Goal: Information Seeking & Learning: Learn about a topic

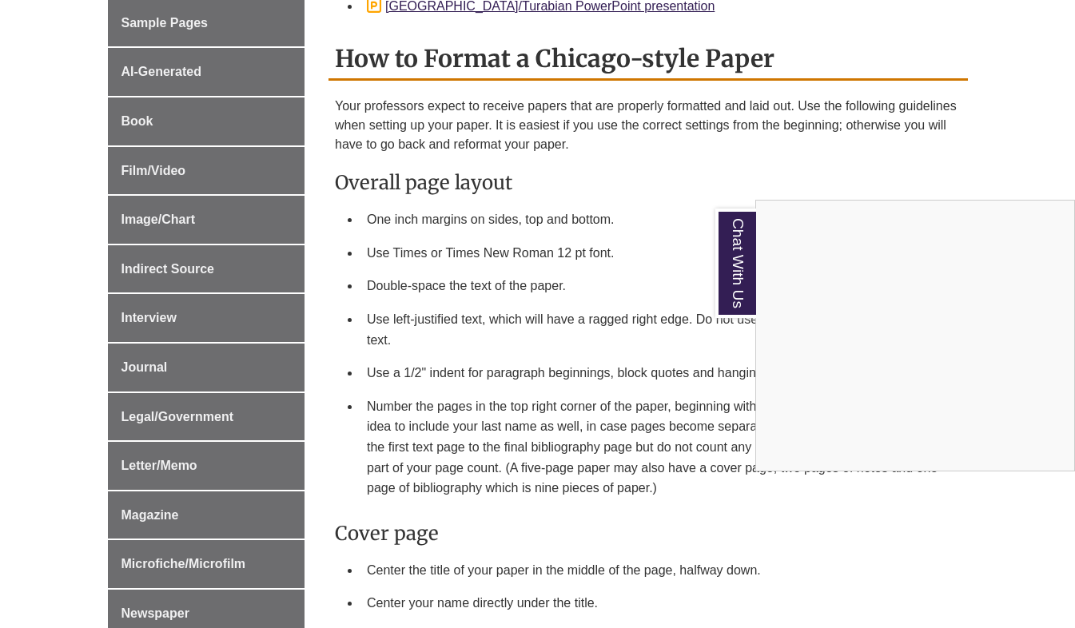
scroll to position [603, 0]
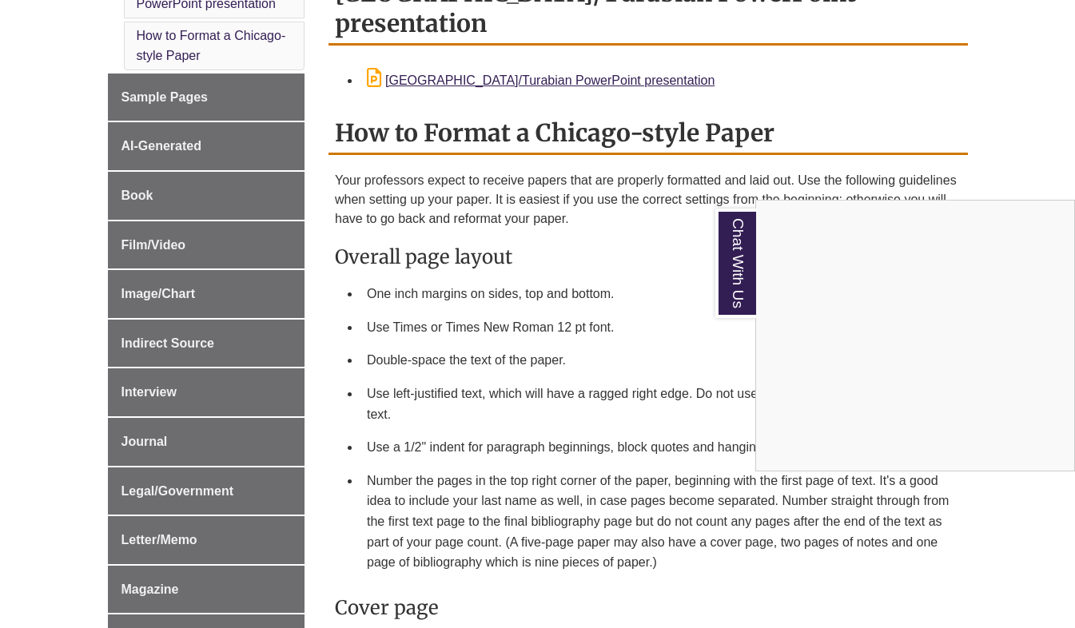
click at [145, 99] on div "Chat With Us" at bounding box center [537, 314] width 1075 height 628
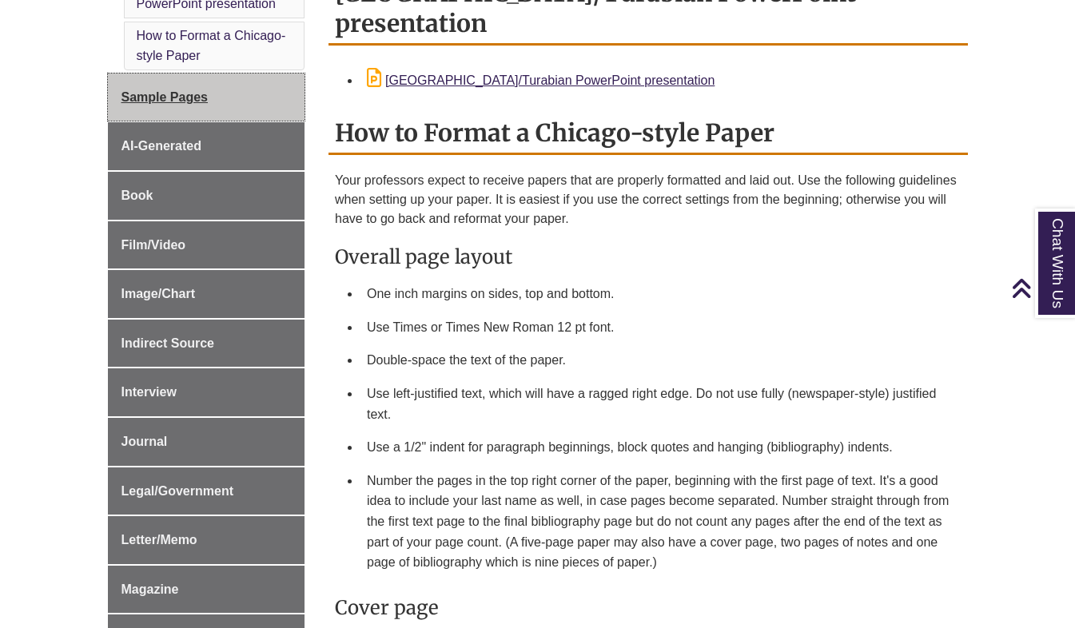
click at [145, 99] on span "Sample Pages" at bounding box center [164, 97] width 87 height 14
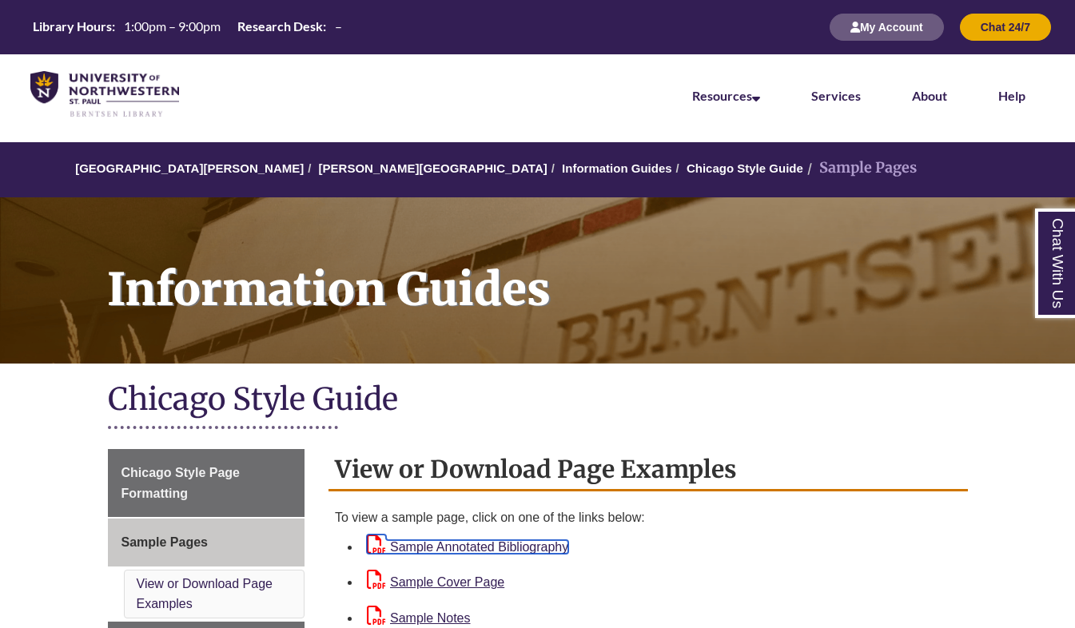
click at [538, 540] on link "Sample Annotated Bibliography" at bounding box center [467, 547] width 201 height 14
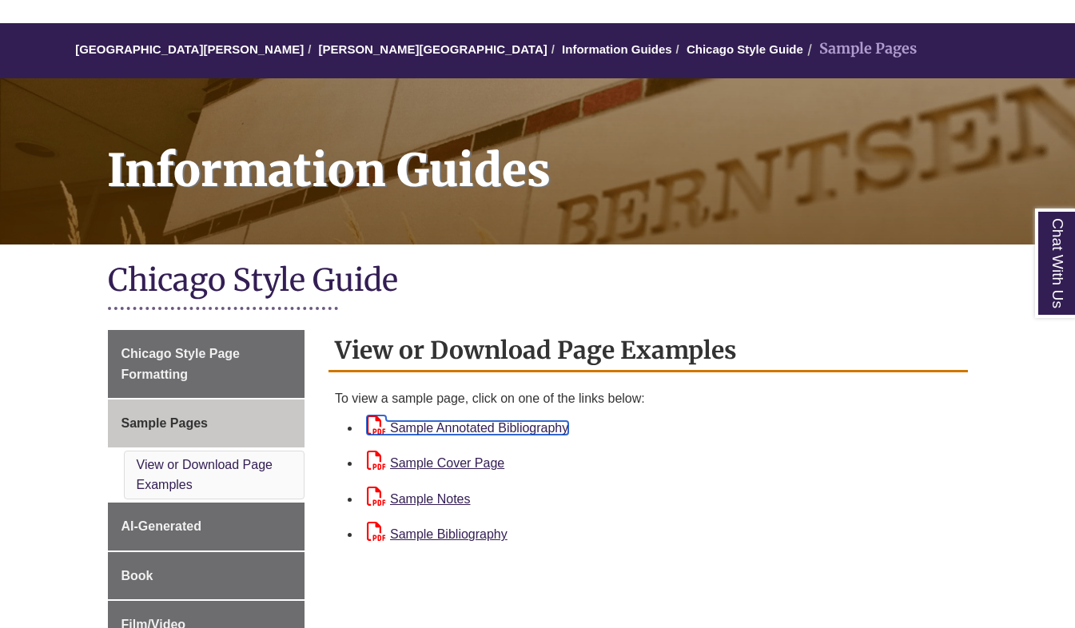
scroll to position [176, 0]
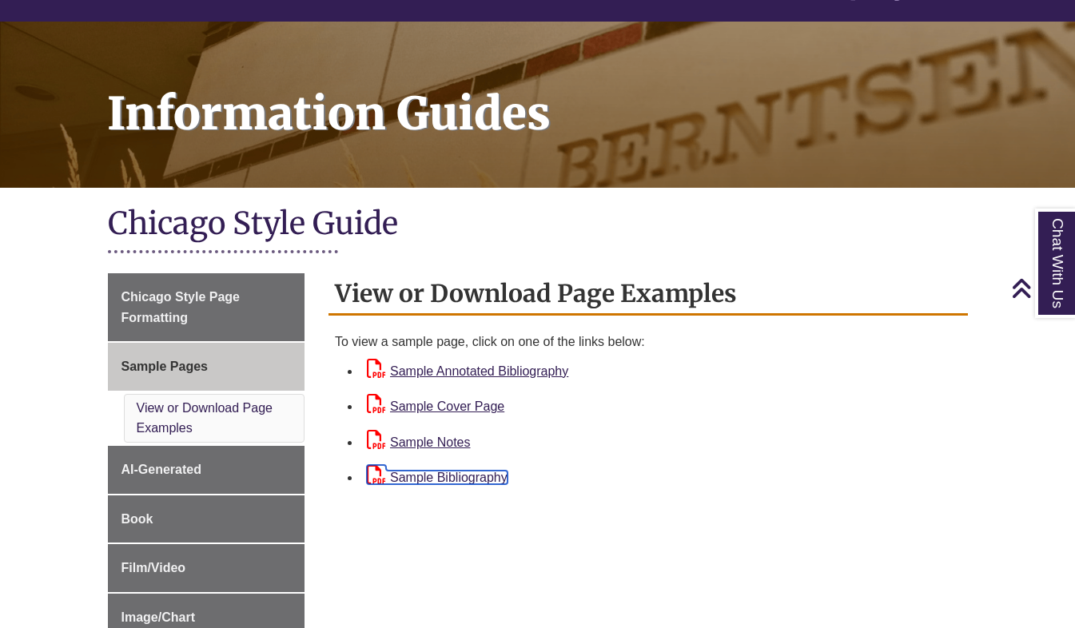
click at [459, 475] on link "Sample Bibliography" at bounding box center [437, 478] width 141 height 14
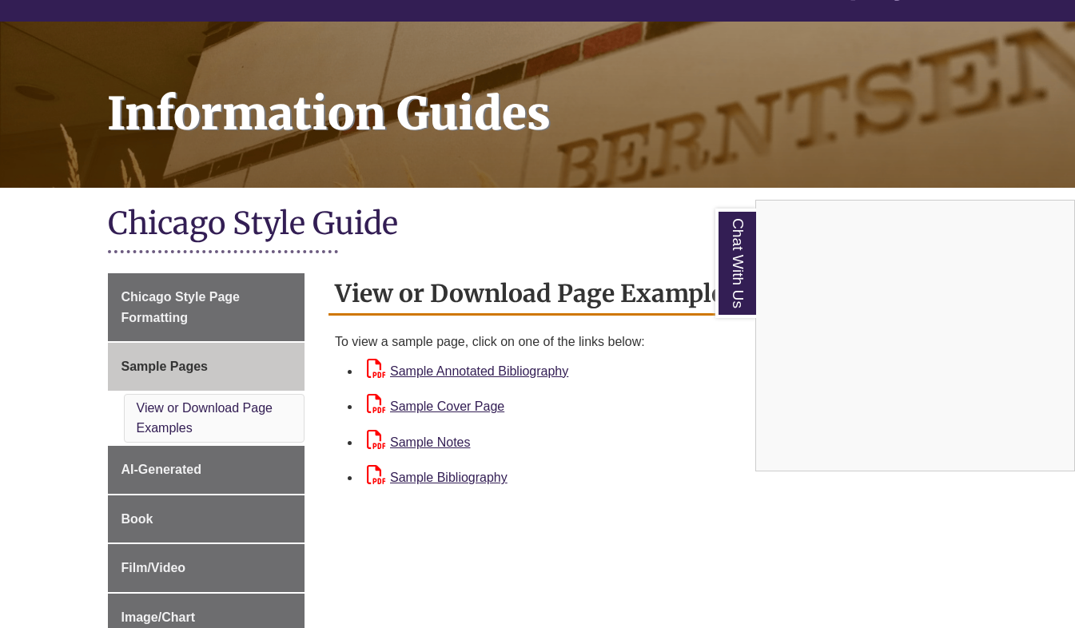
click at [573, 444] on div "Chat With Us" at bounding box center [537, 314] width 1075 height 628
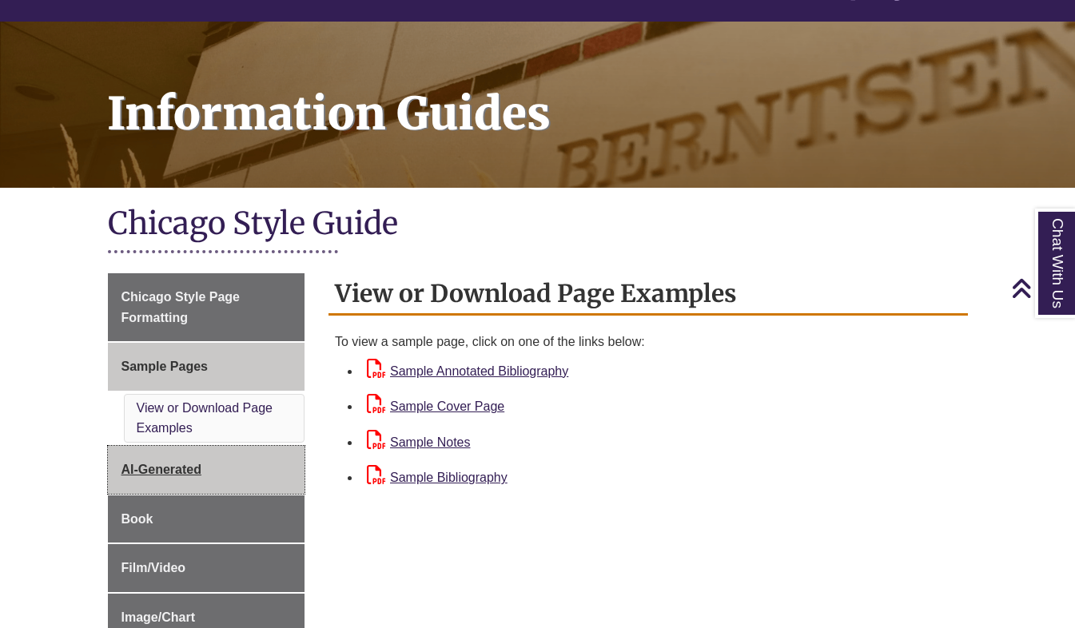
click at [165, 479] on link "AI-Generated" at bounding box center [206, 470] width 197 height 48
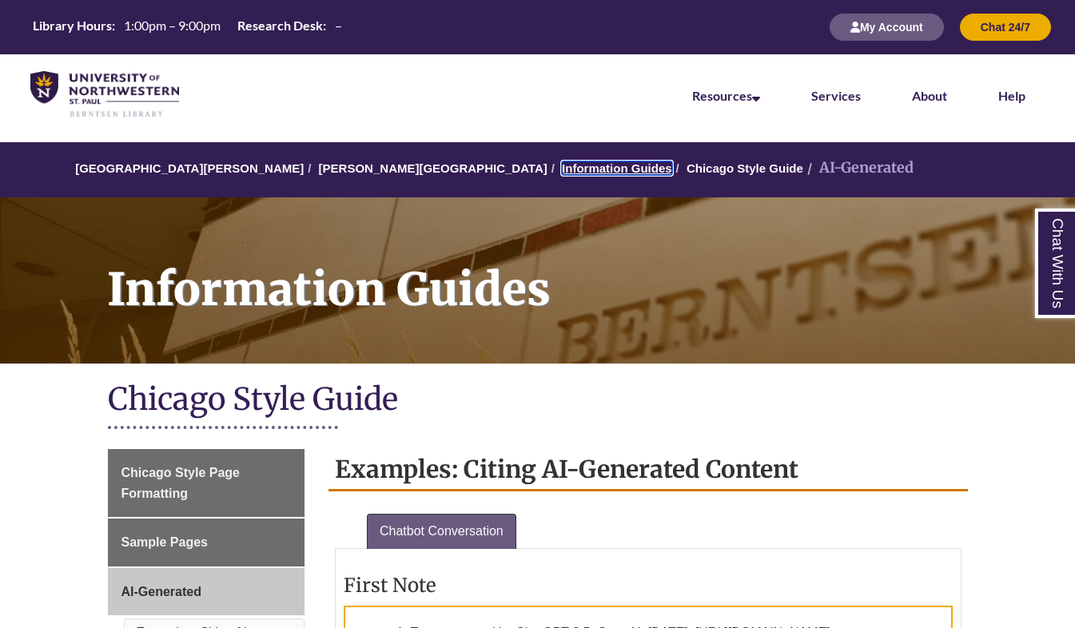
click at [562, 171] on link "Information Guides" at bounding box center [617, 168] width 110 height 14
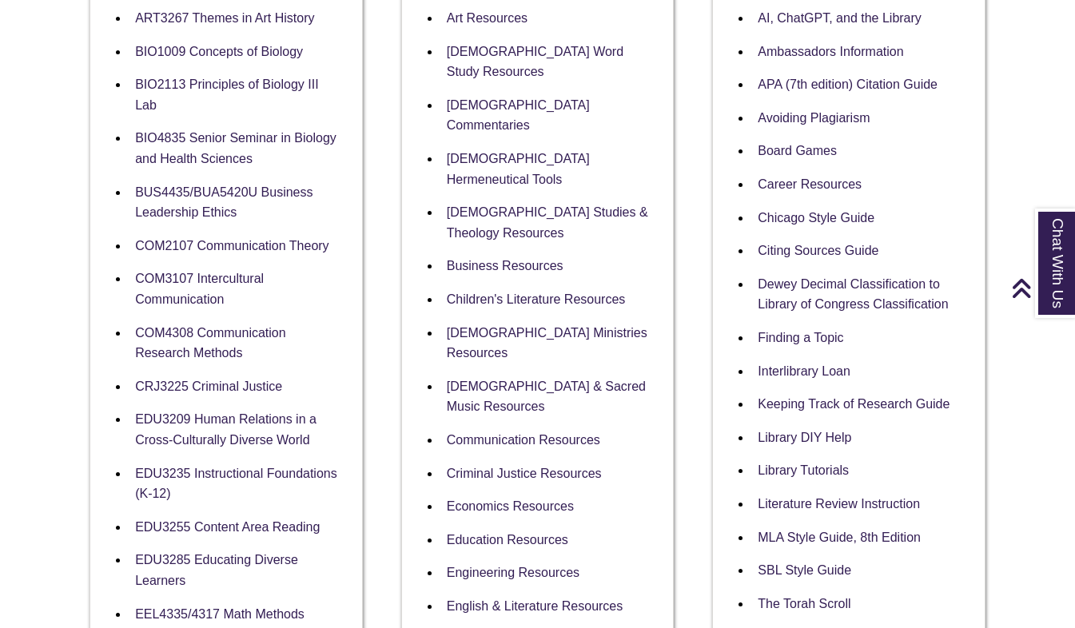
scroll to position [395, 0]
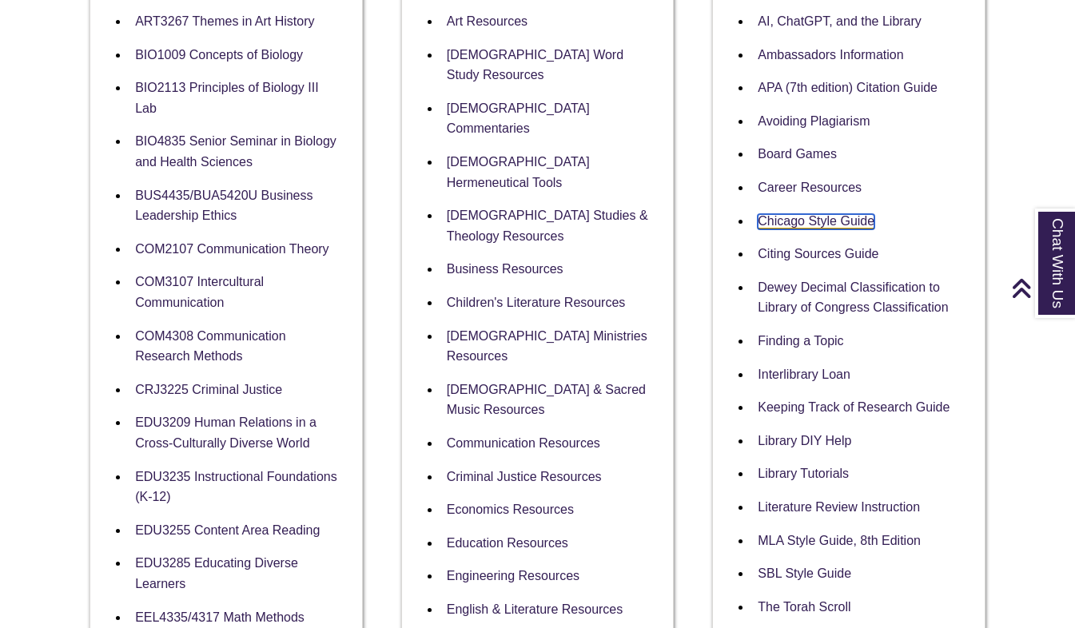
click at [810, 226] on link "Chicago Style Guide" at bounding box center [815, 221] width 117 height 15
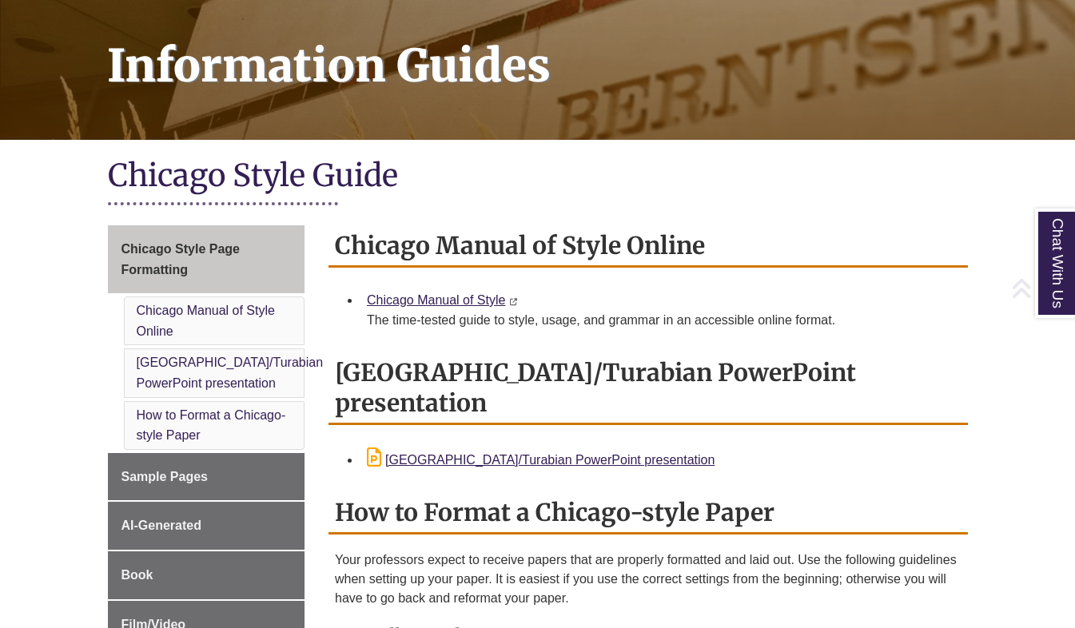
scroll to position [298, 0]
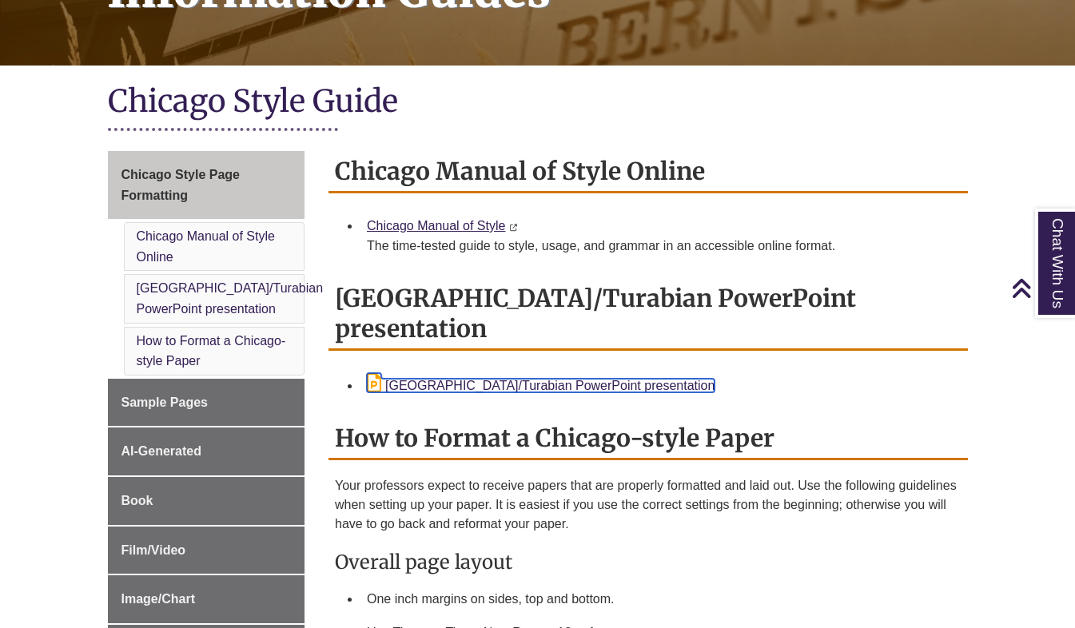
click at [572, 379] on link "[GEOGRAPHIC_DATA]/Turabian PowerPoint presentation" at bounding box center [541, 386] width 348 height 14
